Goal: Task Accomplishment & Management: Use online tool/utility

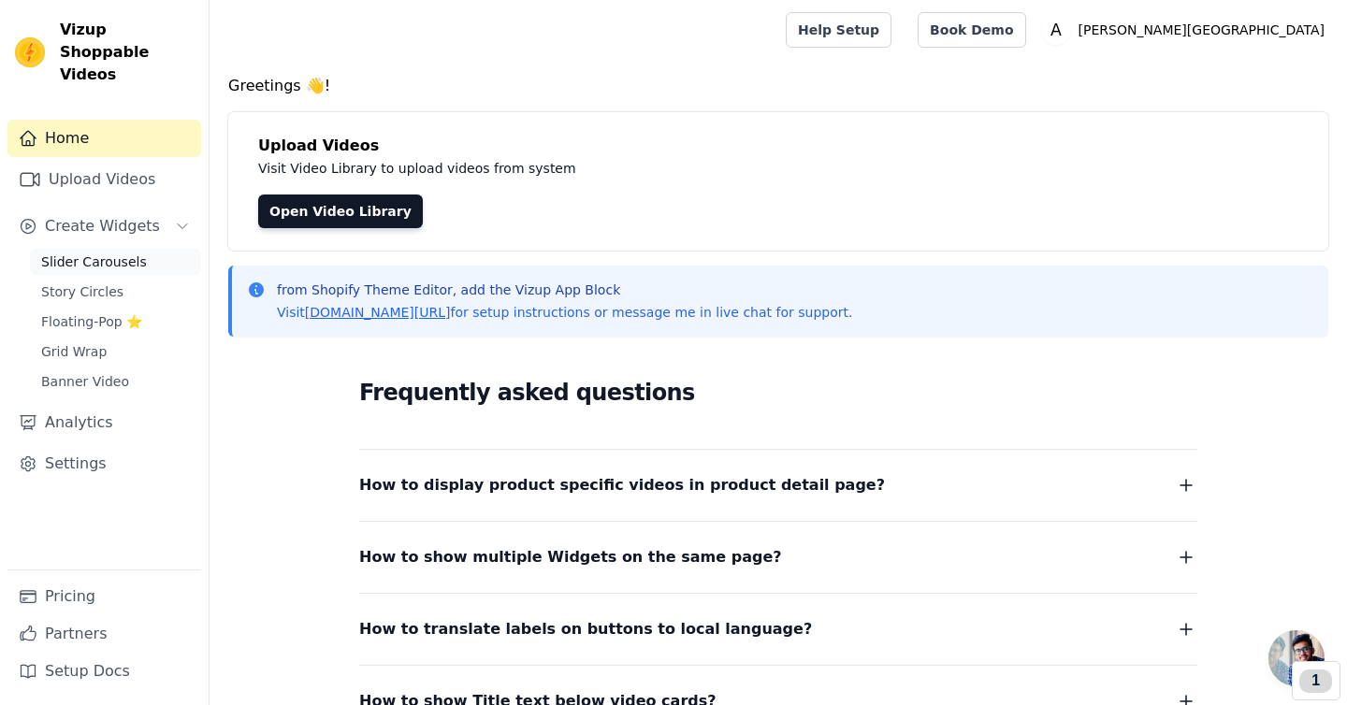
click at [123, 252] on span "Slider Carousels" at bounding box center [94, 261] width 106 height 19
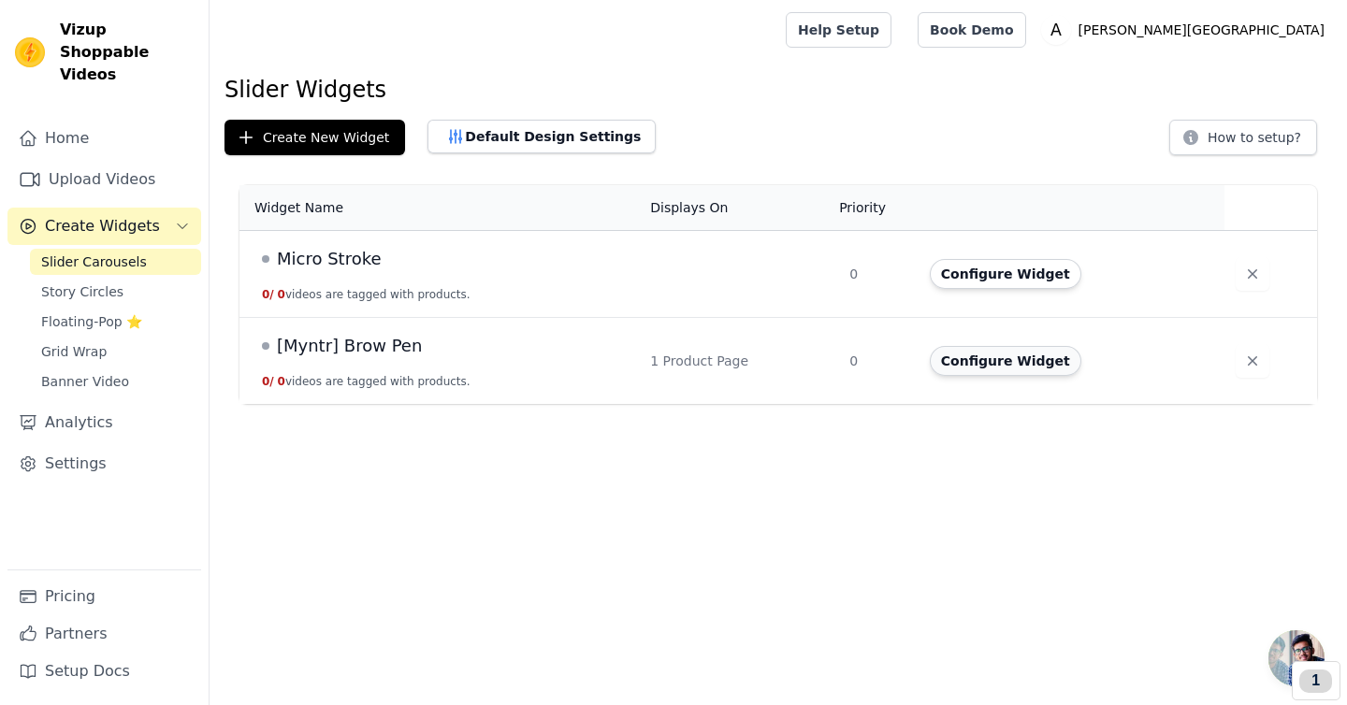
click at [989, 357] on button "Configure Widget" at bounding box center [1005, 361] width 151 height 30
